Goal: Transaction & Acquisition: Purchase product/service

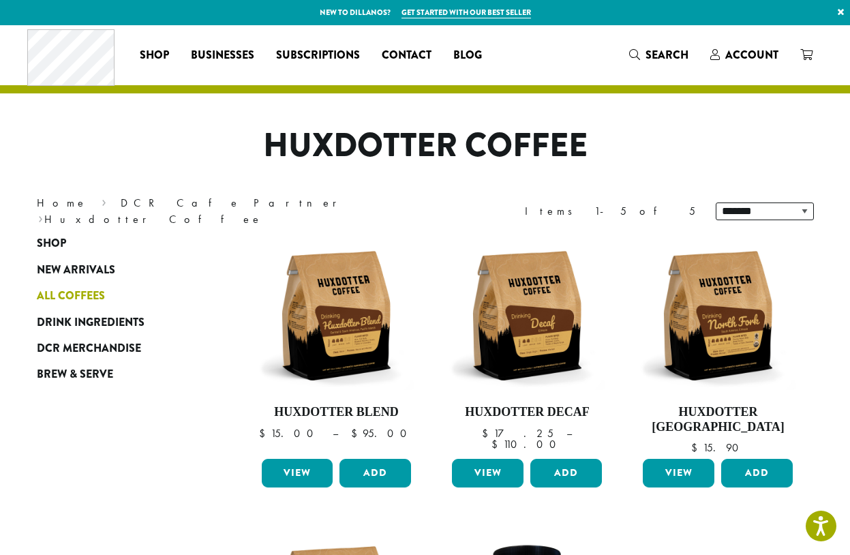
click at [86, 293] on span "All Coffees" at bounding box center [71, 296] width 68 height 17
click at [128, 317] on span "Drink Ingredients" at bounding box center [91, 322] width 108 height 17
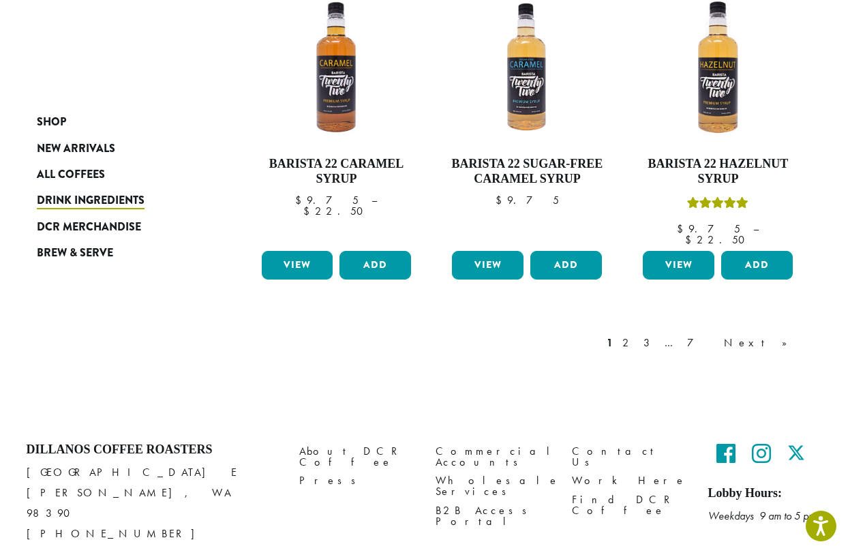
scroll to position [1188, 0]
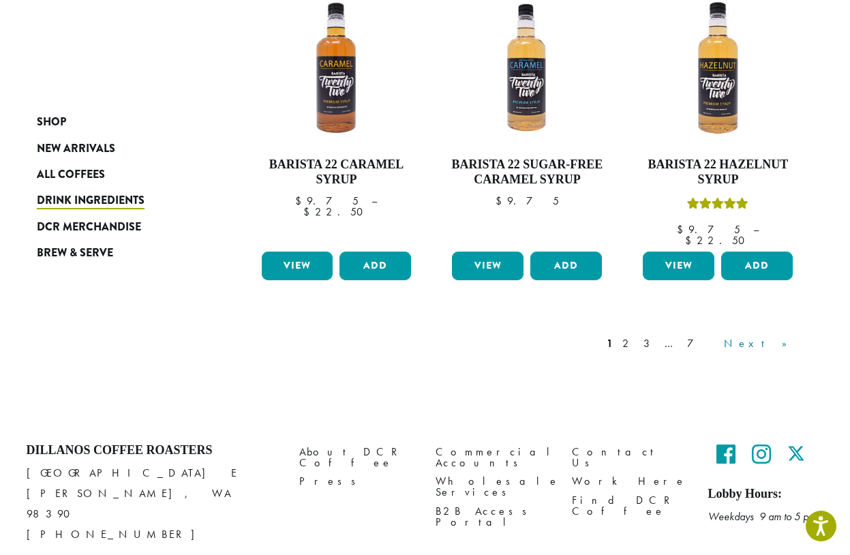
click at [777, 336] on link "Next »" at bounding box center [760, 344] width 78 height 16
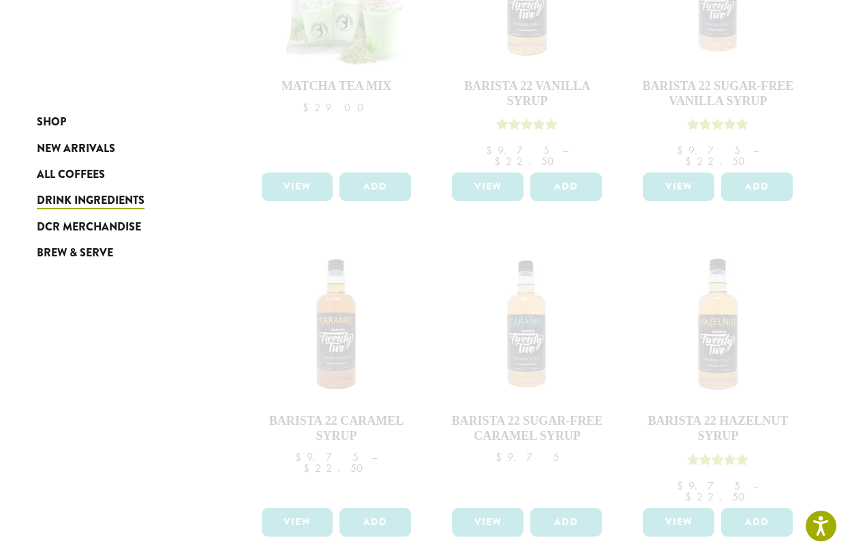
scroll to position [1022, 0]
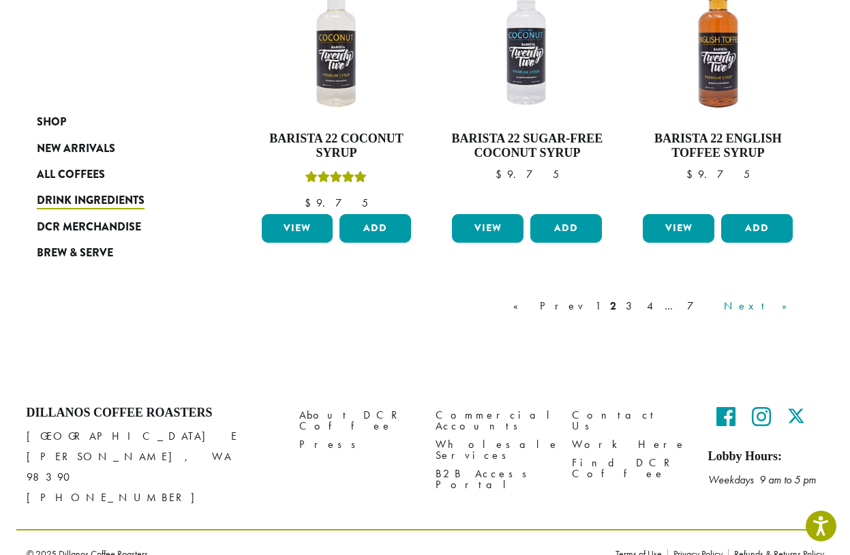
scroll to position [1217, 0]
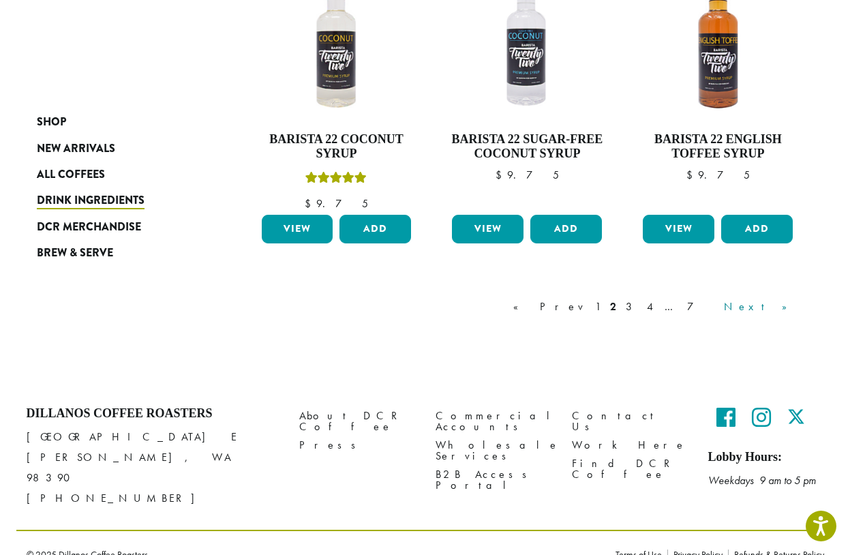
click at [778, 303] on link "Next »" at bounding box center [760, 307] width 78 height 16
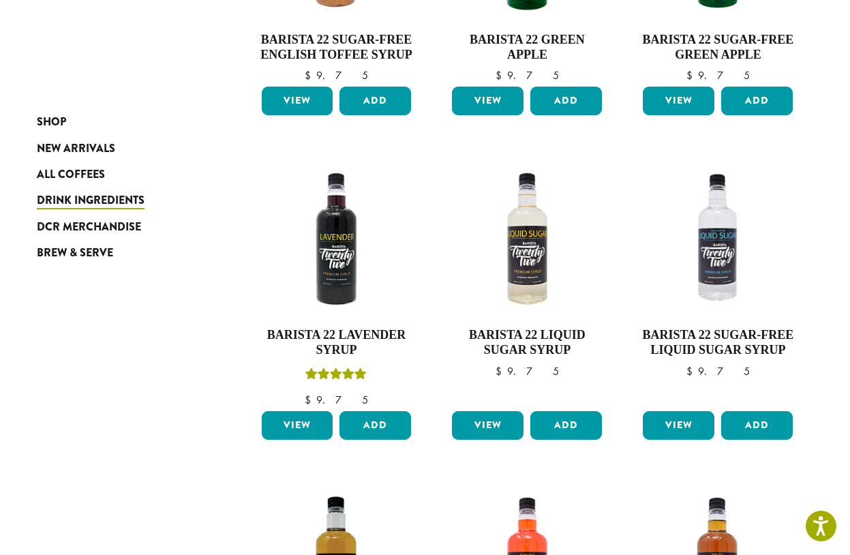
scroll to position [368, 0]
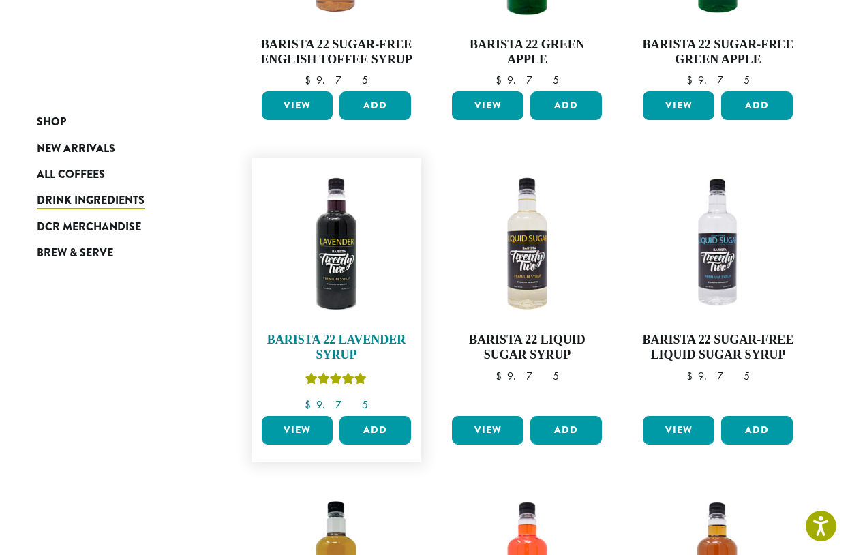
click at [338, 339] on h4 "Barista 22 Lavender Syrup" at bounding box center [336, 347] width 157 height 29
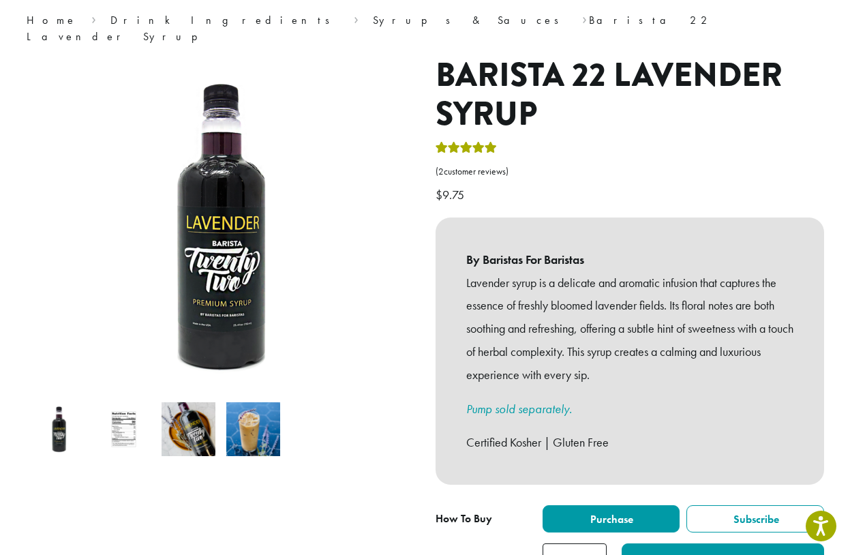
scroll to position [115, 0]
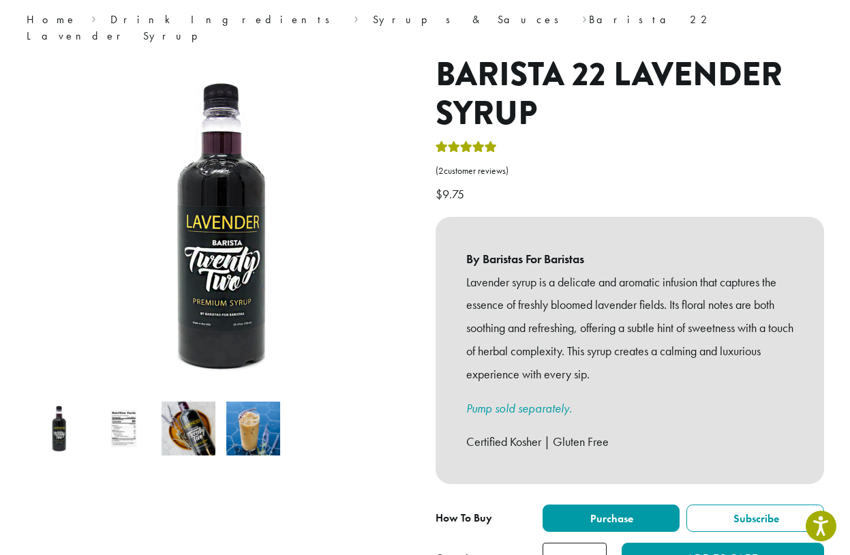
click at [133, 408] on img at bounding box center [124, 429] width 54 height 54
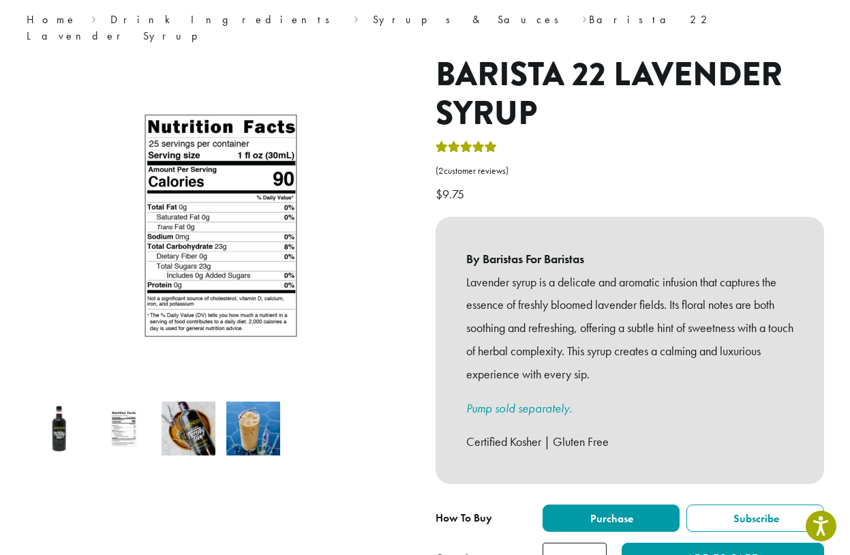
click at [181, 423] on img at bounding box center [189, 429] width 54 height 54
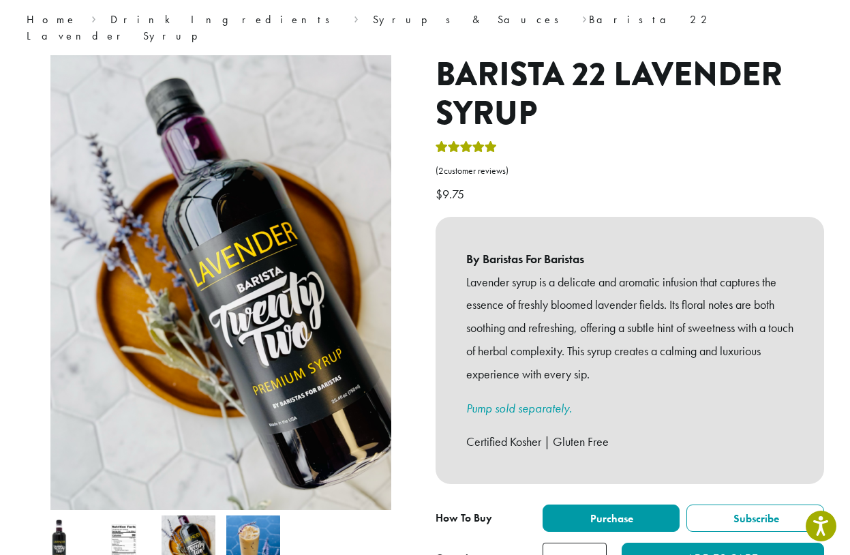
click at [117, 524] on img at bounding box center [124, 543] width 54 height 54
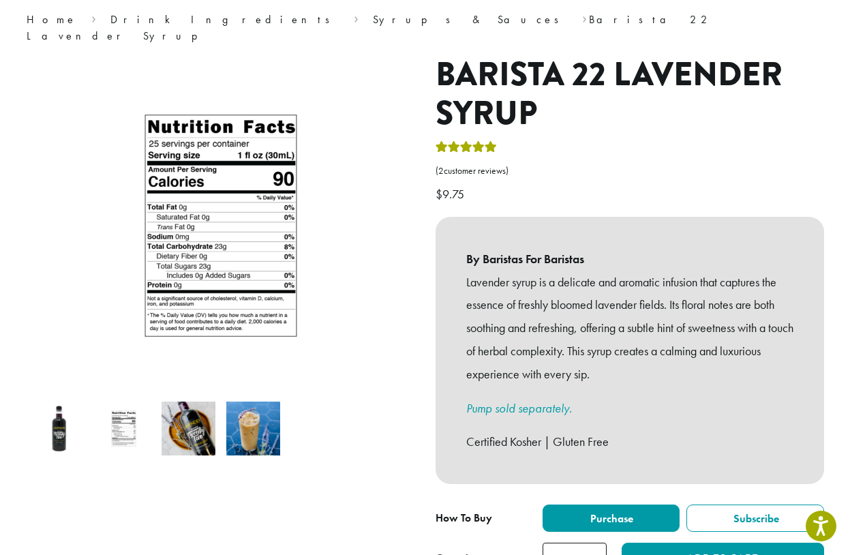
click at [198, 420] on img at bounding box center [189, 429] width 54 height 54
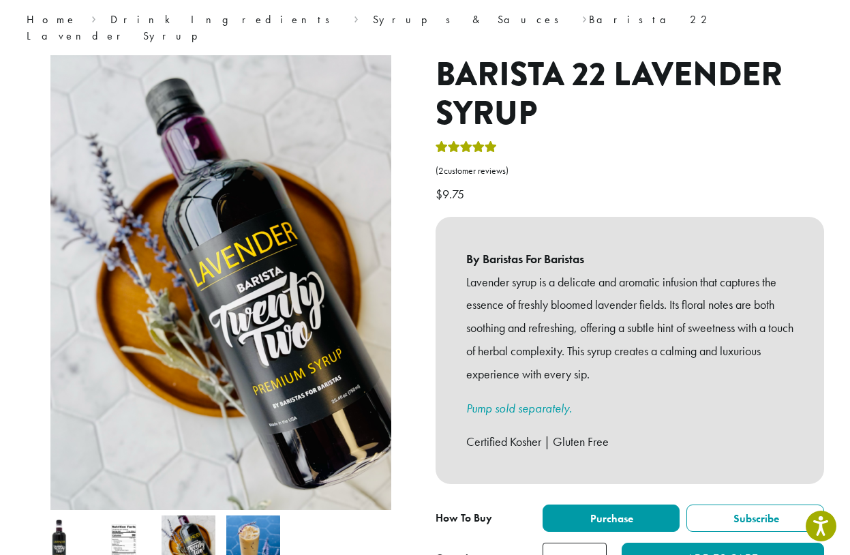
click at [118, 524] on img at bounding box center [124, 543] width 54 height 54
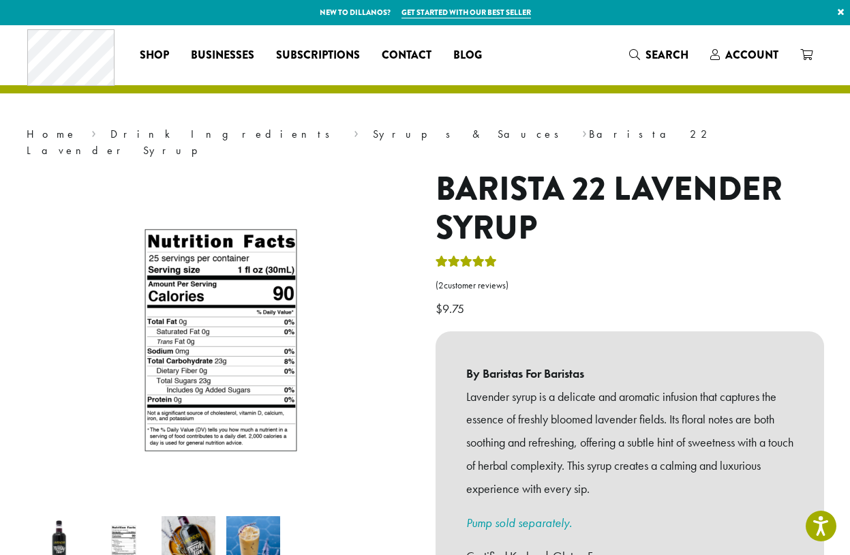
scroll to position [0, 0]
click at [54, 531] on img at bounding box center [59, 543] width 54 height 54
